Goal: Information Seeking & Learning: Learn about a topic

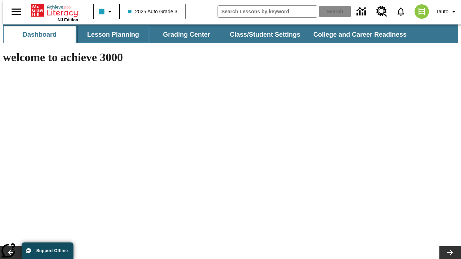
click at [110, 35] on button "Lesson Planning" at bounding box center [113, 34] width 72 height 17
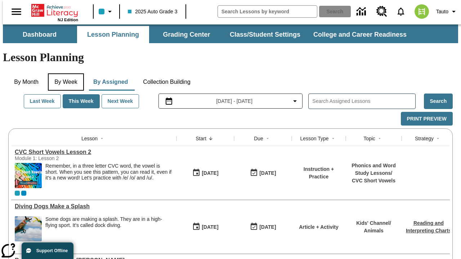
click at [64, 73] on button "By Week" at bounding box center [66, 81] width 36 height 17
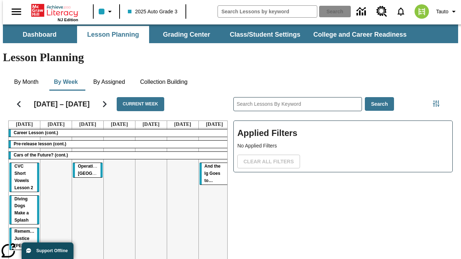
click at [211, 179] on tr "Career Lesson (cont.) Pre-release lesson (cont.) Cars of the Future? (cont.) CV…" at bounding box center [119, 206] width 221 height 155
